Goal: Task Accomplishment & Management: Use online tool/utility

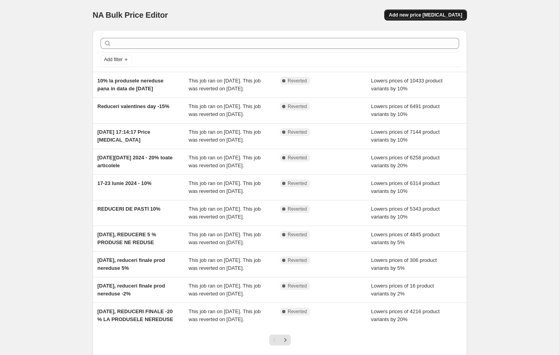
click at [426, 16] on span "Add new price [MEDICAL_DATA]" at bounding box center [425, 15] width 73 height 6
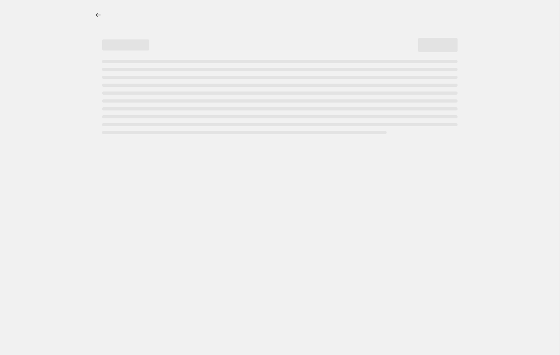
select select "percentage"
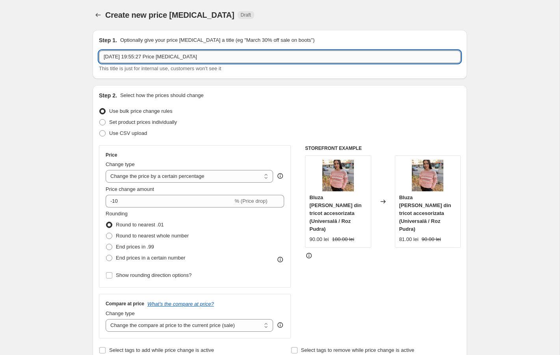
click at [157, 59] on input "[DATE] 19:55:27 Price [MEDICAL_DATA]" at bounding box center [280, 56] width 362 height 13
type input "15% la produsele nereduse"
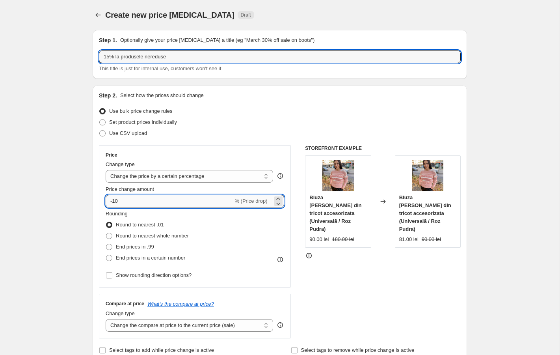
click at [162, 204] on input "-10" at bounding box center [169, 201] width 127 height 13
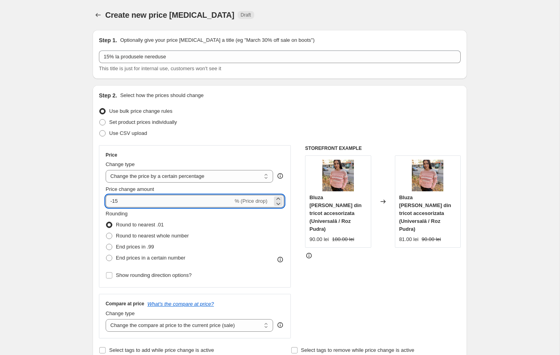
type input "-15"
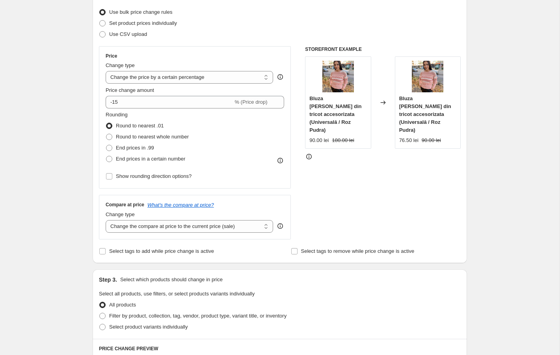
scroll to position [114, 0]
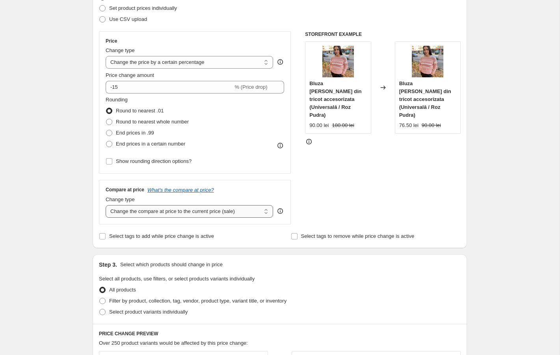
click at [194, 214] on select "Change the compare at price to the current price (sale) Change the compare at p…" at bounding box center [190, 211] width 168 height 13
click at [106, 205] on select "Change the compare at price to the current price (sale) Change the compare at p…" at bounding box center [190, 211] width 168 height 13
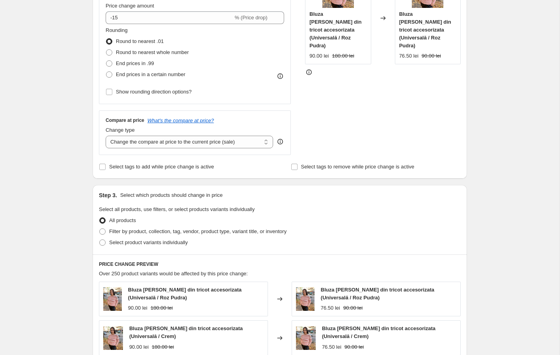
scroll to position [185, 0]
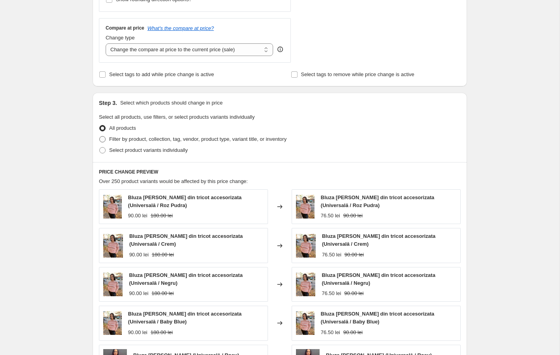
click at [164, 138] on span "Filter by product, collection, tag, vendor, product type, variant title, or inv…" at bounding box center [197, 139] width 177 height 6
click at [100, 136] on input "Filter by product, collection, tag, vendor, product type, variant title, or inv…" at bounding box center [99, 136] width 0 height 0
radio input "true"
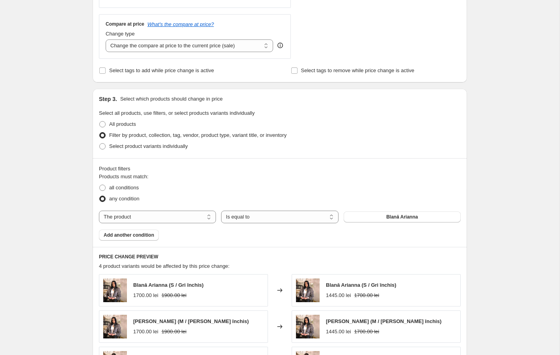
scroll to position [278, 0]
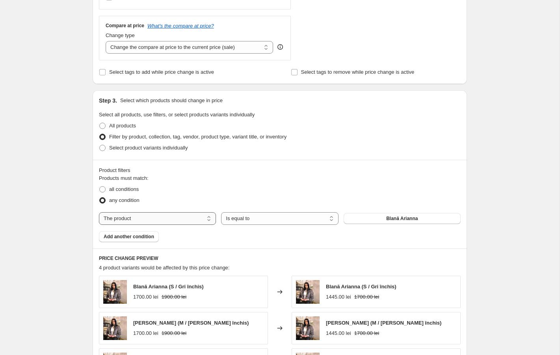
click at [157, 218] on select "The product The product's collection The product's tag The product's vendor The…" at bounding box center [157, 218] width 117 height 13
select select "collection"
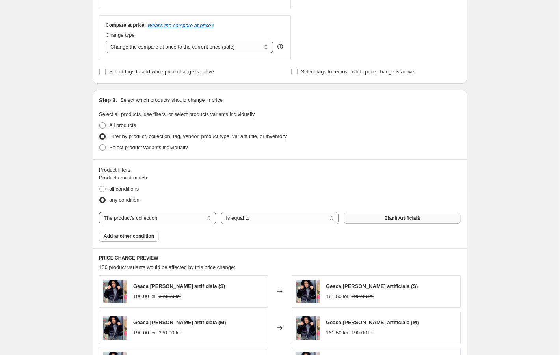
click at [410, 219] on span "Blană Artificială" at bounding box center [401, 218] width 35 height 6
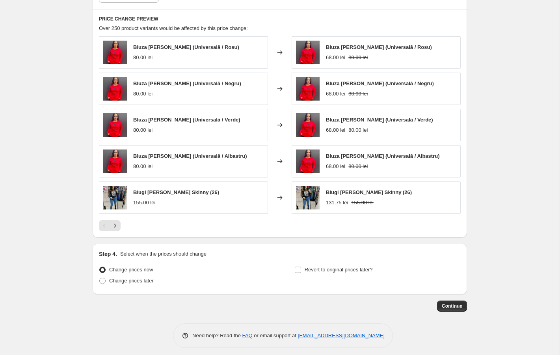
scroll to position [522, 0]
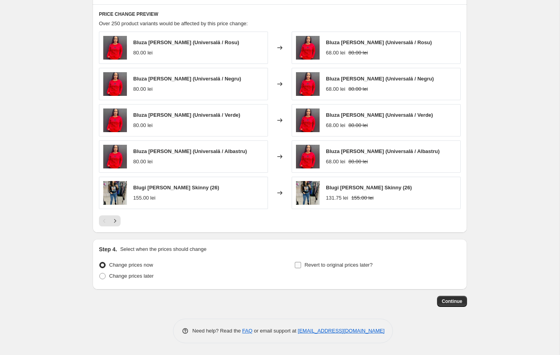
click at [302, 267] on label "Revert to original prices later?" at bounding box center [334, 264] width 78 height 11
click at [301, 267] on input "Revert to original prices later?" at bounding box center [298, 265] width 6 height 6
checkbox input "true"
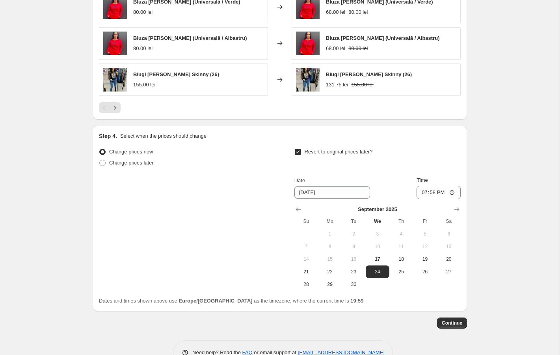
scroll to position [654, 0]
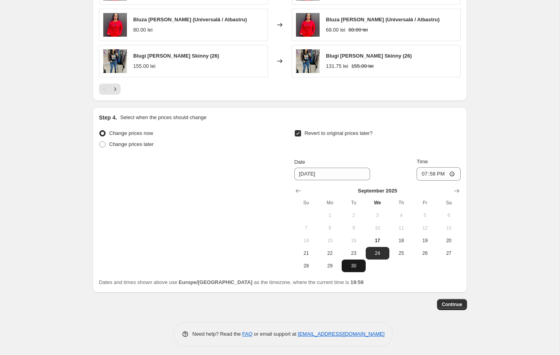
click at [353, 270] on button "30" at bounding box center [354, 265] width 24 height 13
type input "[DATE]"
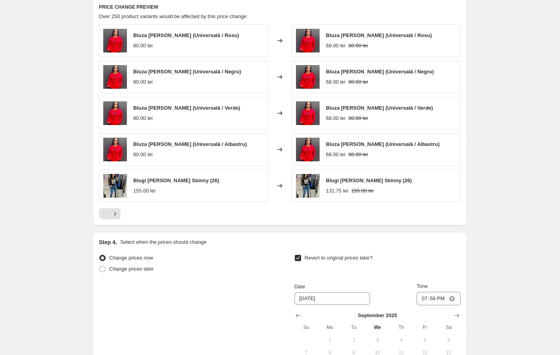
scroll to position [657, 0]
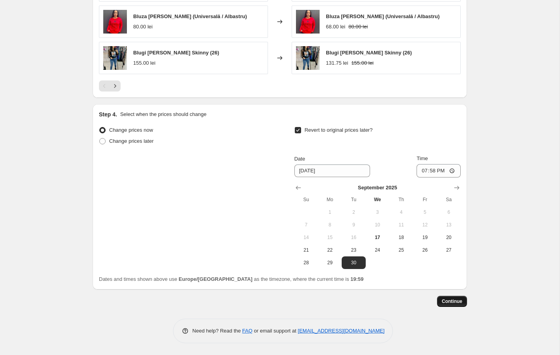
click at [462, 303] on span "Continue" at bounding box center [452, 301] width 21 height 6
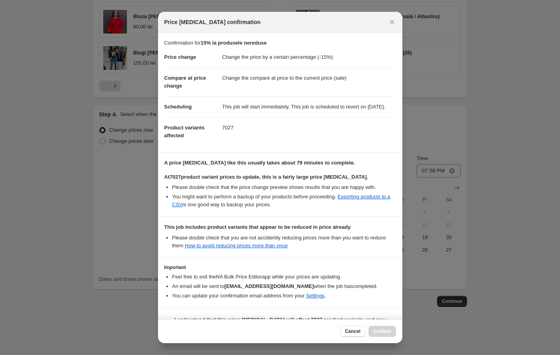
scroll to position [28, 0]
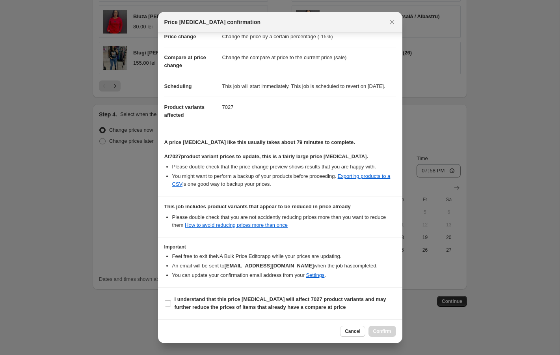
click at [298, 159] on b "At 7027 product variant prices to update, this is a fairly large price [MEDICAL…" at bounding box center [266, 156] width 204 height 6
click at [210, 300] on b "I understand that this price [MEDICAL_DATA] will affect 7027 product variants a…" at bounding box center [281, 303] width 212 height 14
click at [171, 300] on input "I understand that this price [MEDICAL_DATA] will affect 7027 product variants a…" at bounding box center [168, 303] width 6 height 6
checkbox input "true"
click at [384, 332] on span "Confirm" at bounding box center [382, 331] width 18 height 6
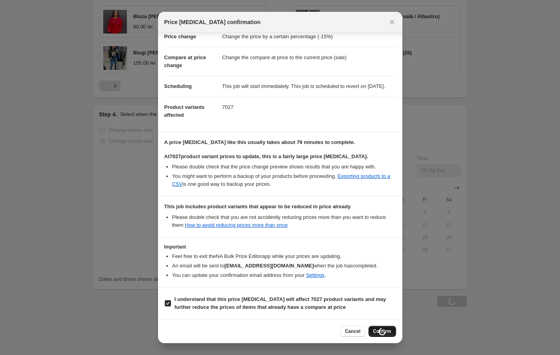
type input "15% la produsele nereduse"
